Goal: Obtain resource: Download file/media

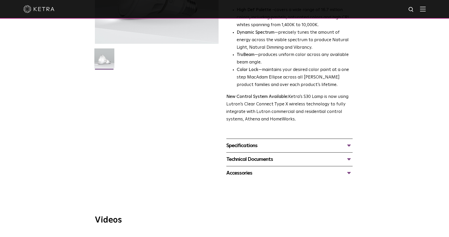
click at [262, 145] on div "Specifications" at bounding box center [289, 146] width 126 height 8
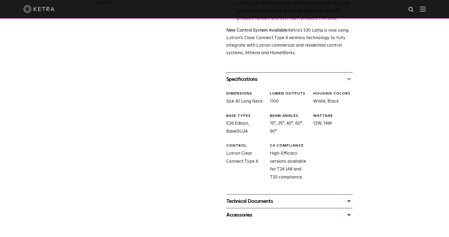
scroll to position [236, 0]
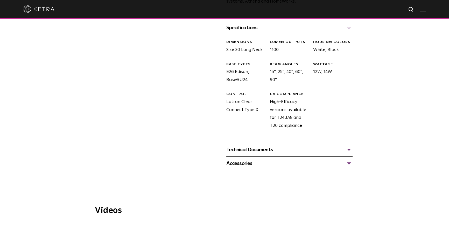
click at [253, 149] on div "Technical Documents" at bounding box center [289, 150] width 126 height 8
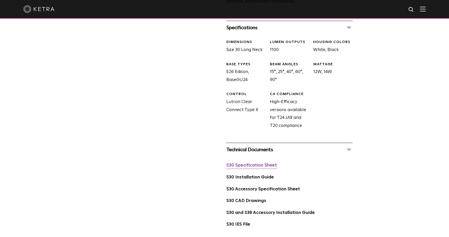
click at [252, 166] on link "S30 Specification Sheet" at bounding box center [251, 165] width 51 height 4
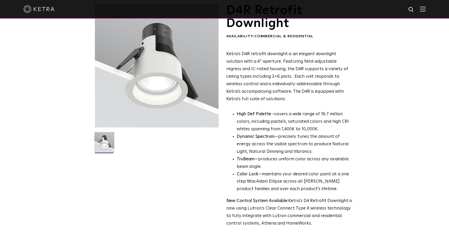
scroll to position [188, 0]
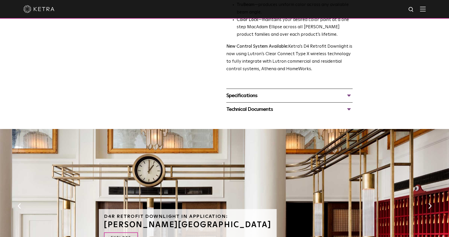
click at [274, 94] on div "Specifications" at bounding box center [289, 96] width 126 height 8
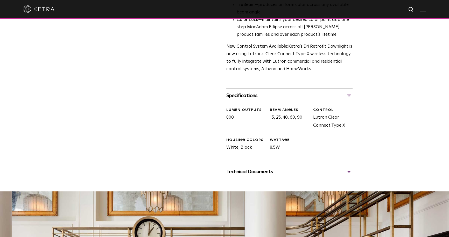
click at [259, 173] on div "Technical Documents" at bounding box center [289, 172] width 126 height 8
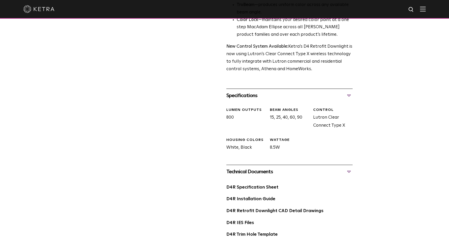
click at [247, 191] on div "D4R Specification Sheet" at bounding box center [289, 190] width 126 height 12
drag, startPoint x: 247, startPoint y: 187, endPoint x: 250, endPoint y: 188, distance: 3.0
click at [247, 187] on link "D4R Specification Sheet" at bounding box center [252, 187] width 52 height 4
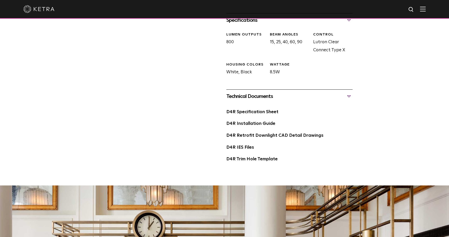
scroll to position [259, 0]
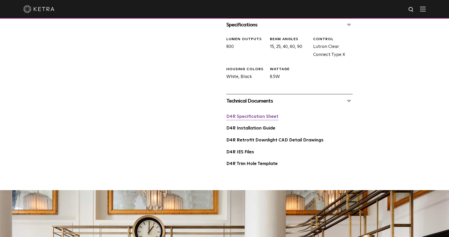
click at [251, 117] on link "D4R Specification Sheet" at bounding box center [252, 117] width 52 height 4
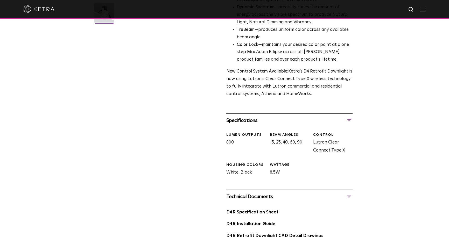
scroll to position [236, 0]
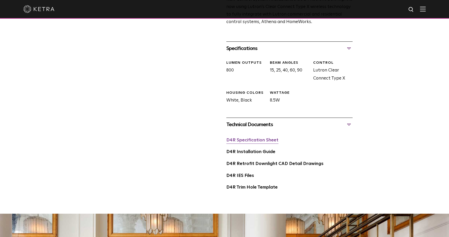
click at [254, 140] on link "D4R Specification Sheet" at bounding box center [252, 140] width 52 height 4
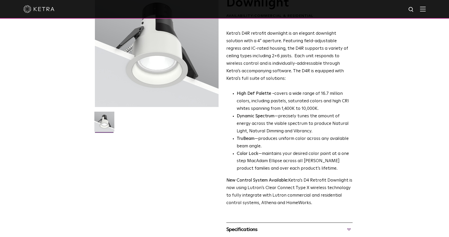
scroll to position [0, 0]
